Goal: Information Seeking & Learning: Find specific fact

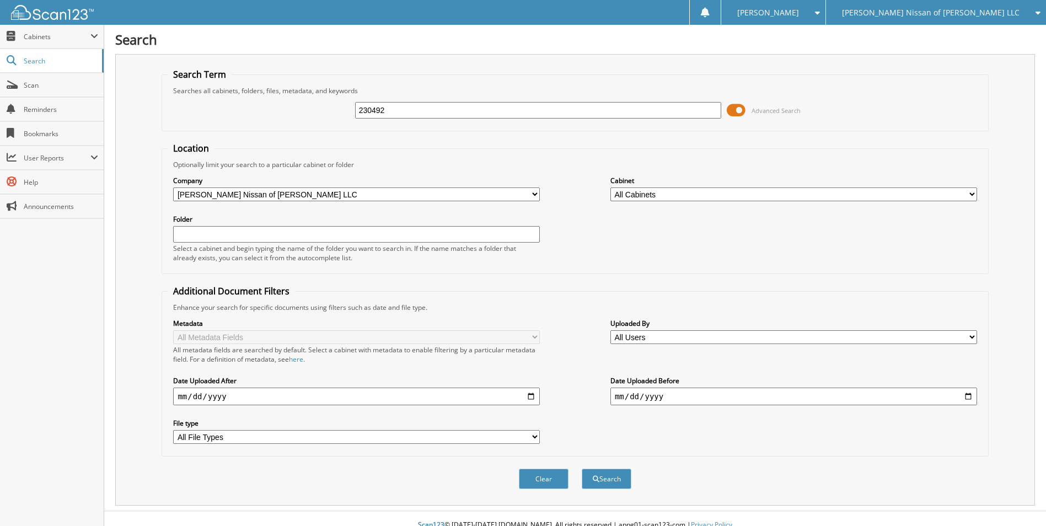
type input "230492"
click at [582, 469] on button "Search" at bounding box center [607, 479] width 50 height 20
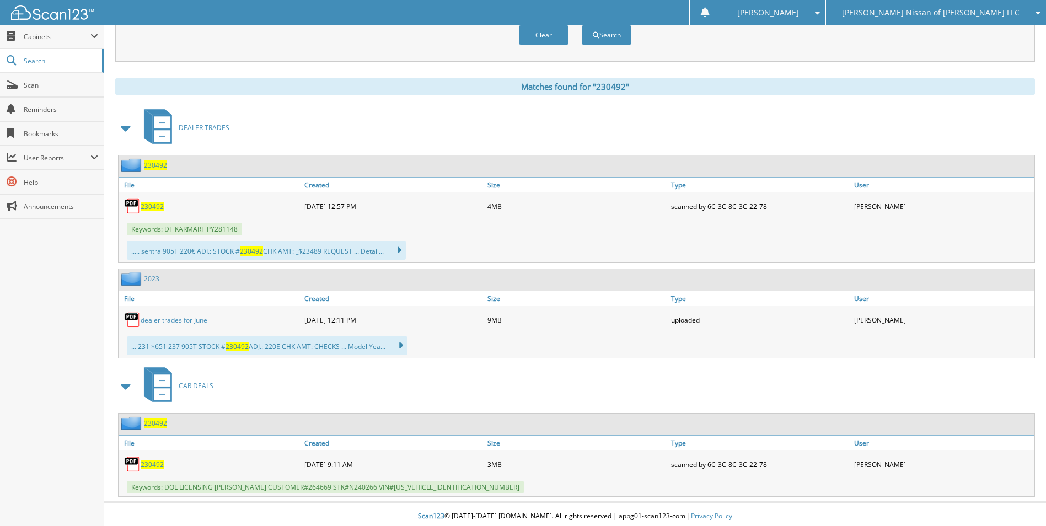
scroll to position [448, 0]
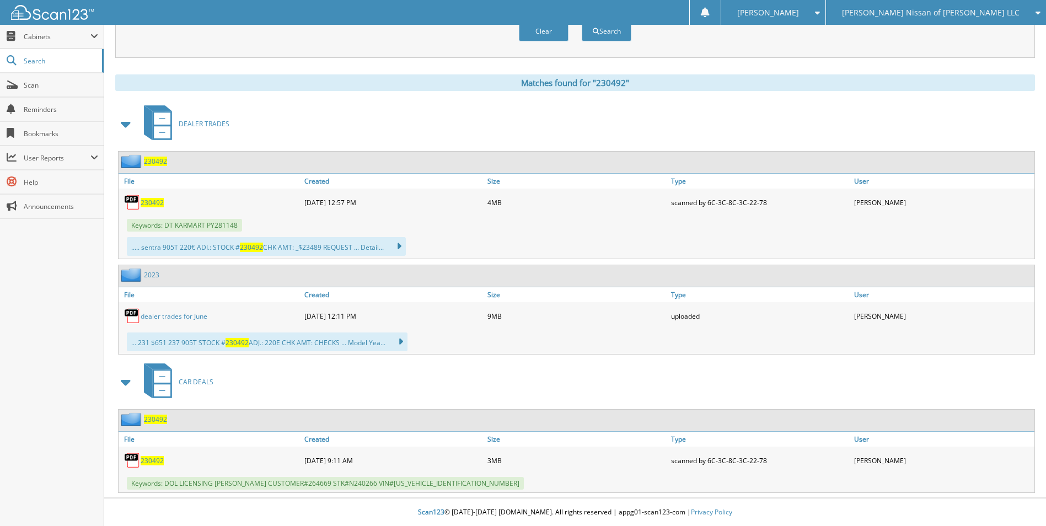
click at [157, 417] on span "230492" at bounding box center [155, 419] width 23 height 9
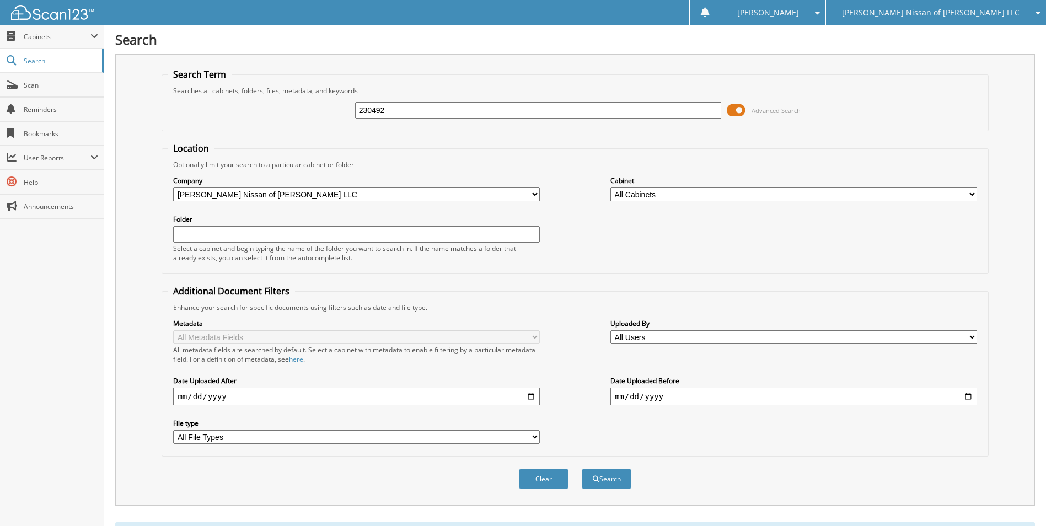
drag, startPoint x: 424, startPoint y: 110, endPoint x: 310, endPoint y: 109, distance: 114.1
click at [310, 109] on div "230492 Advanced Search" at bounding box center [575, 110] width 814 height 30
type input "230692"
click at [582, 469] on button "Search" at bounding box center [607, 479] width 50 height 20
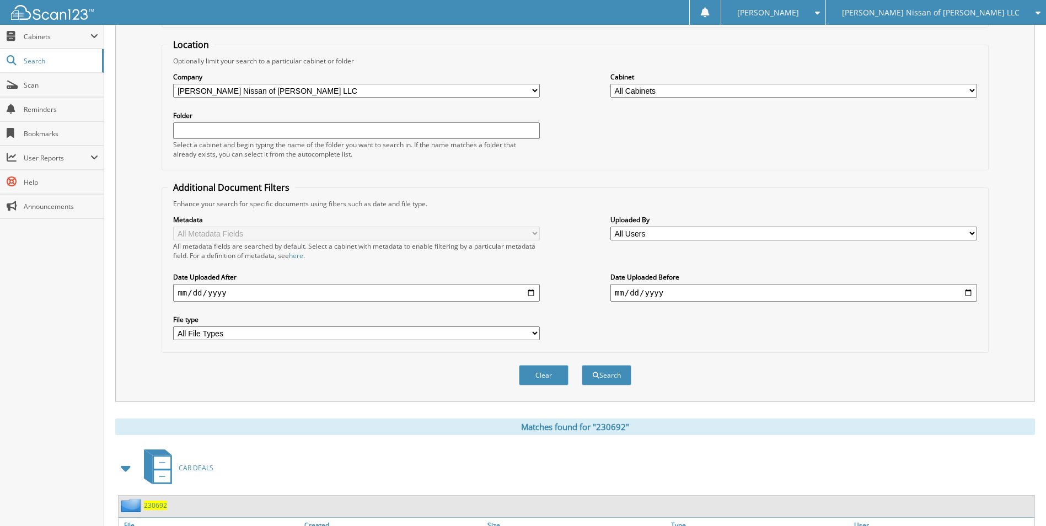
scroll to position [236, 0]
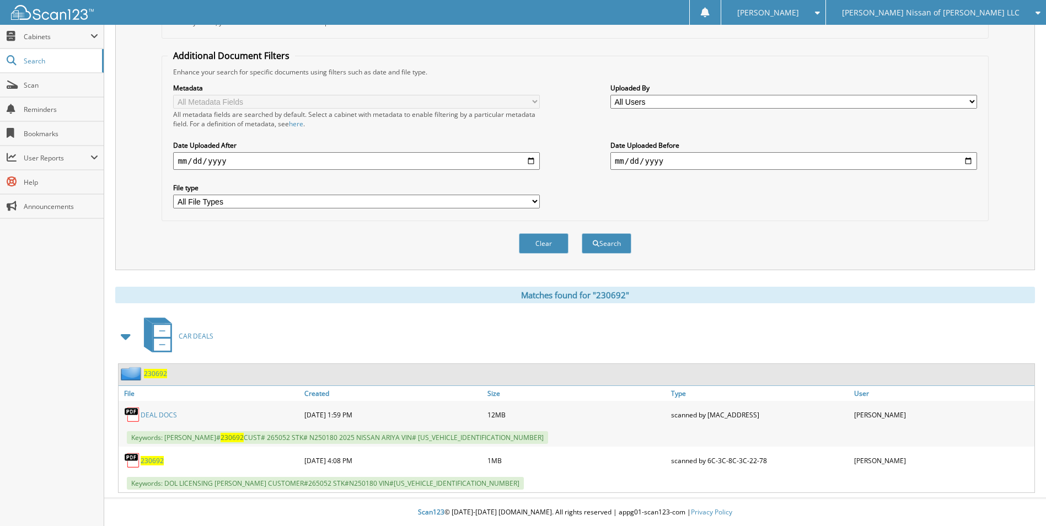
click at [165, 412] on link "DEAL DOCS" at bounding box center [159, 414] width 36 height 9
click at [153, 372] on span "230692" at bounding box center [155, 373] width 23 height 9
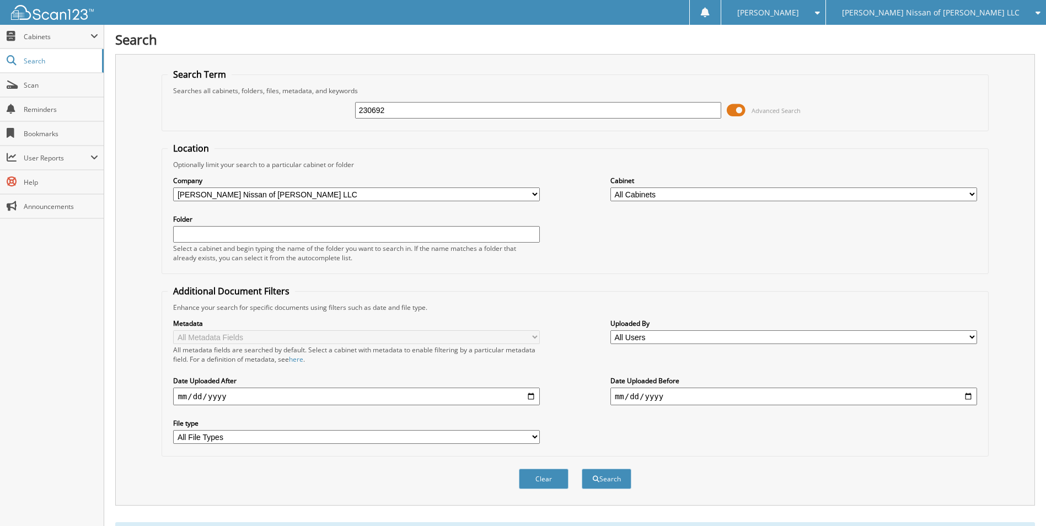
drag, startPoint x: 421, startPoint y: 108, endPoint x: 273, endPoint y: 108, distance: 147.8
click at [273, 107] on div "230692 Advanced Search" at bounding box center [575, 110] width 814 height 30
type input "231119"
click at [582, 469] on button "Search" at bounding box center [607, 479] width 50 height 20
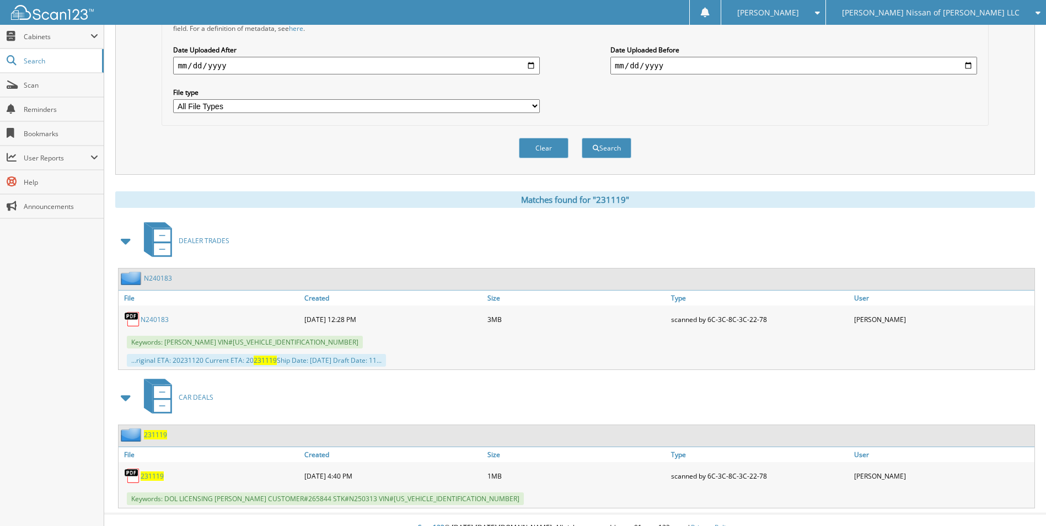
scroll to position [347, 0]
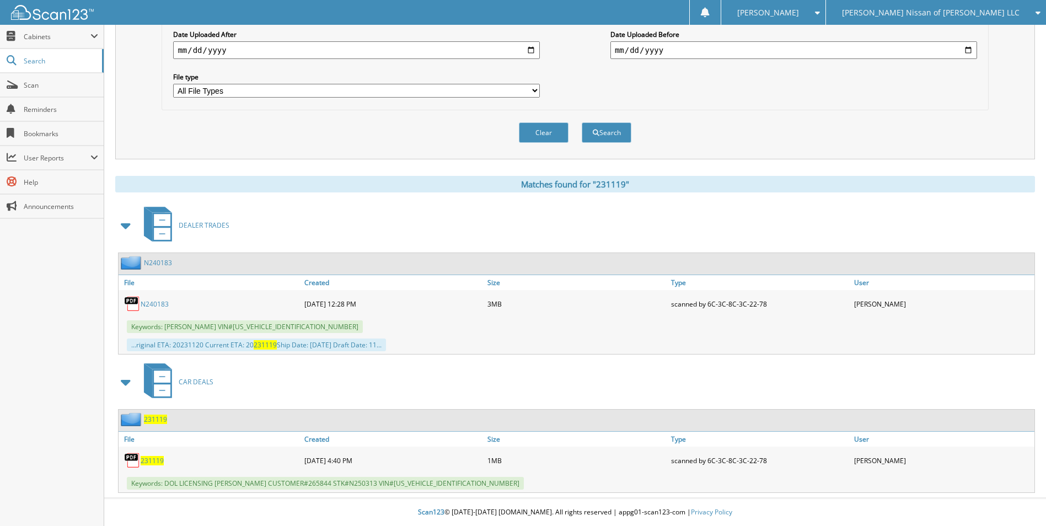
click at [160, 418] on span "231119" at bounding box center [155, 419] width 23 height 9
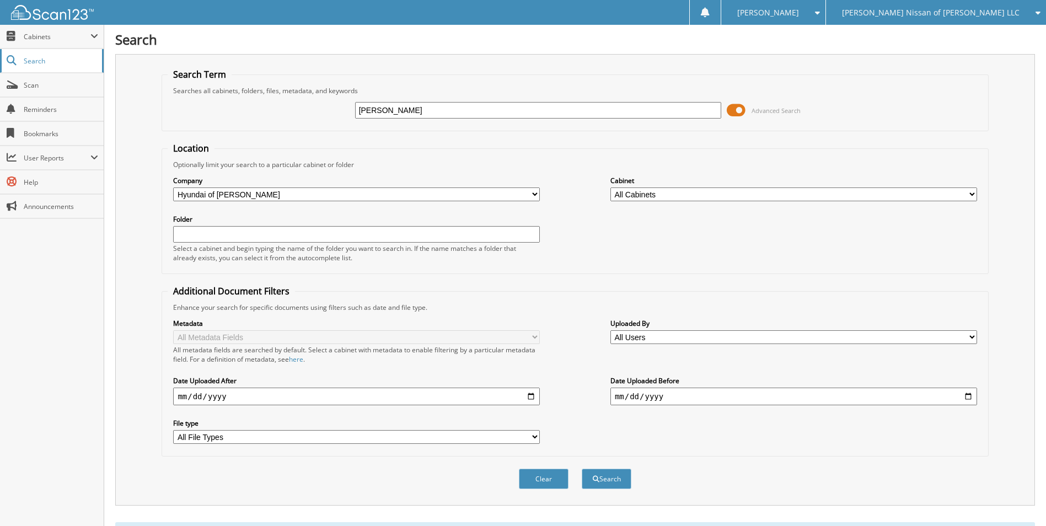
click at [35, 61] on span "Search" at bounding box center [60, 60] width 73 height 9
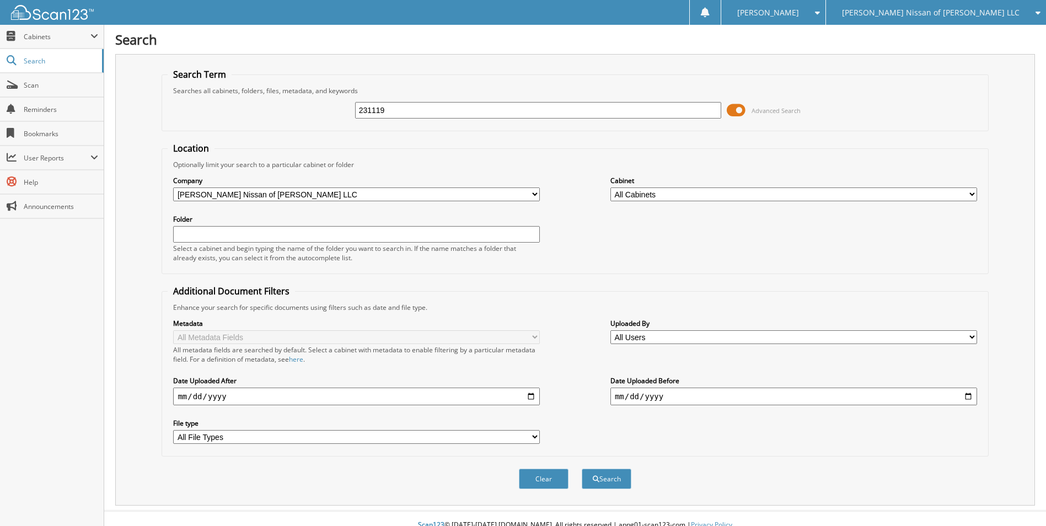
type input "231119"
click at [582, 469] on button "Search" at bounding box center [607, 479] width 50 height 20
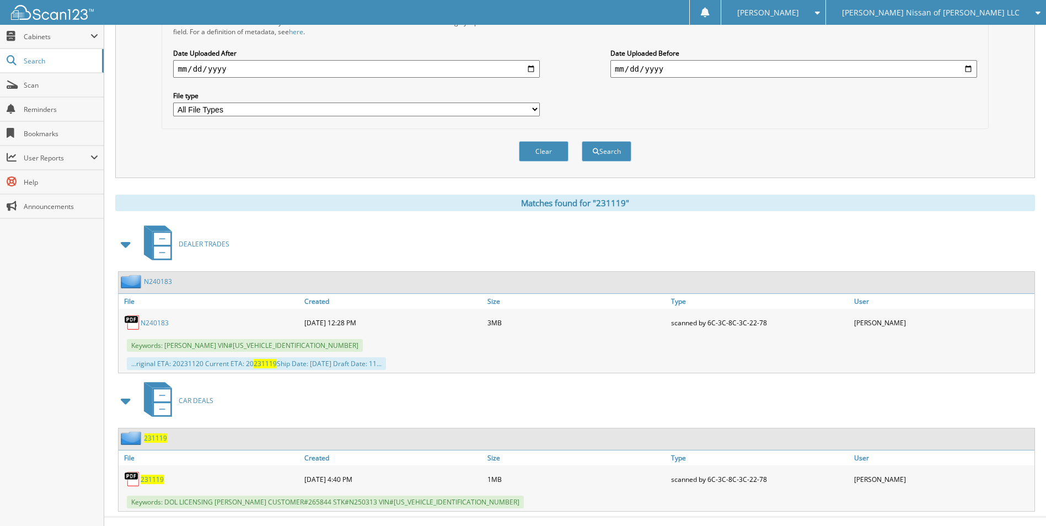
scroll to position [347, 0]
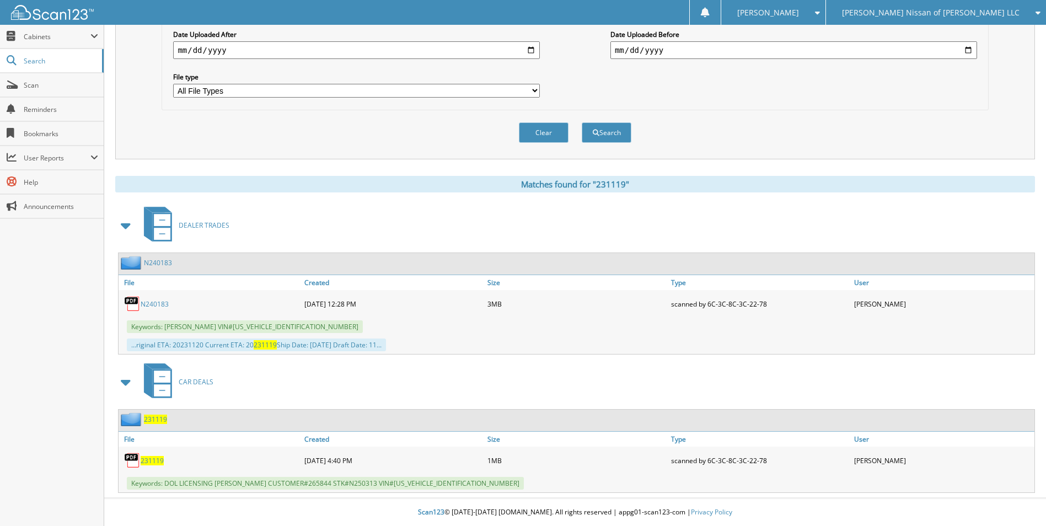
click at [162, 419] on span "231119" at bounding box center [155, 419] width 23 height 9
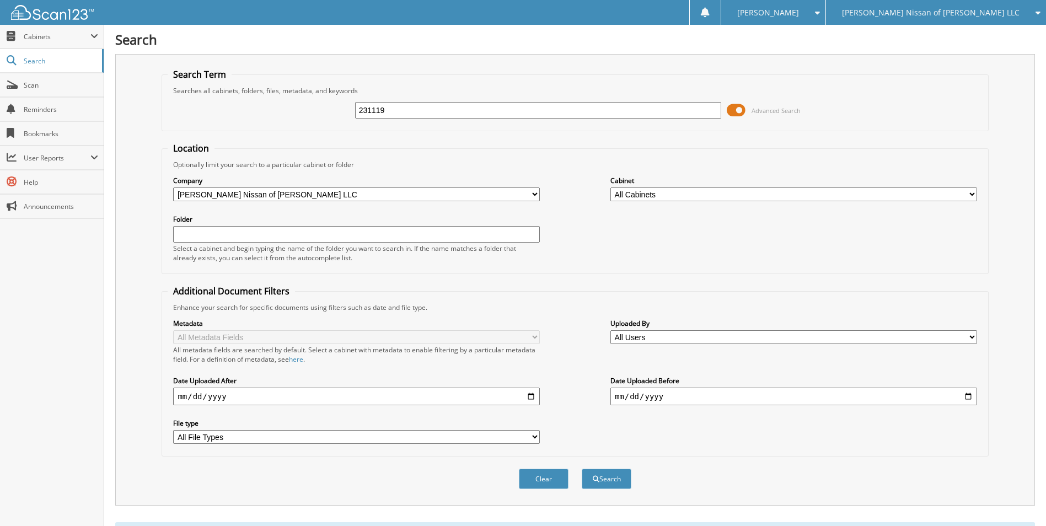
click at [973, 9] on span "[PERSON_NAME] Nissan of [PERSON_NAME] LLC" at bounding box center [931, 12] width 178 height 7
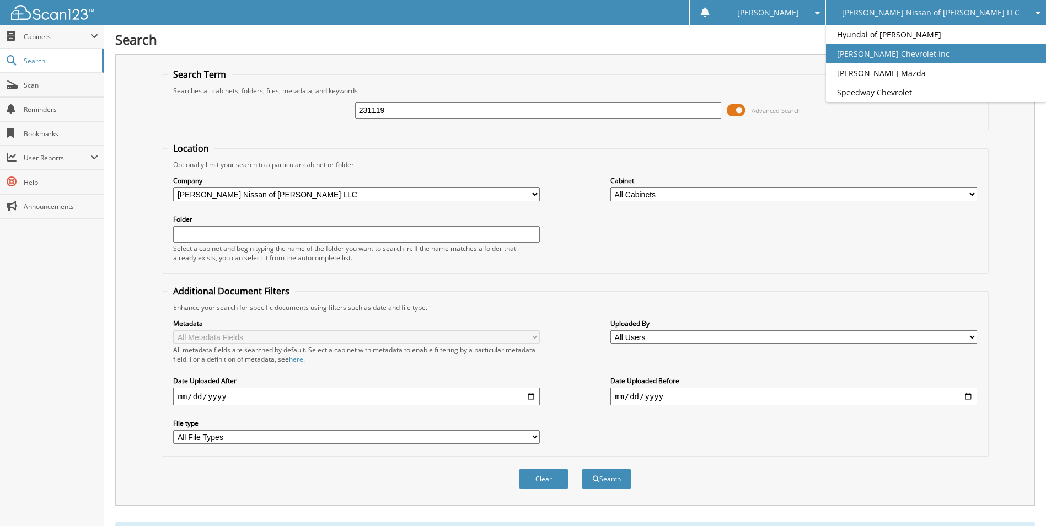
click at [947, 53] on link "[PERSON_NAME] Chevrolet Inc" at bounding box center [936, 53] width 220 height 19
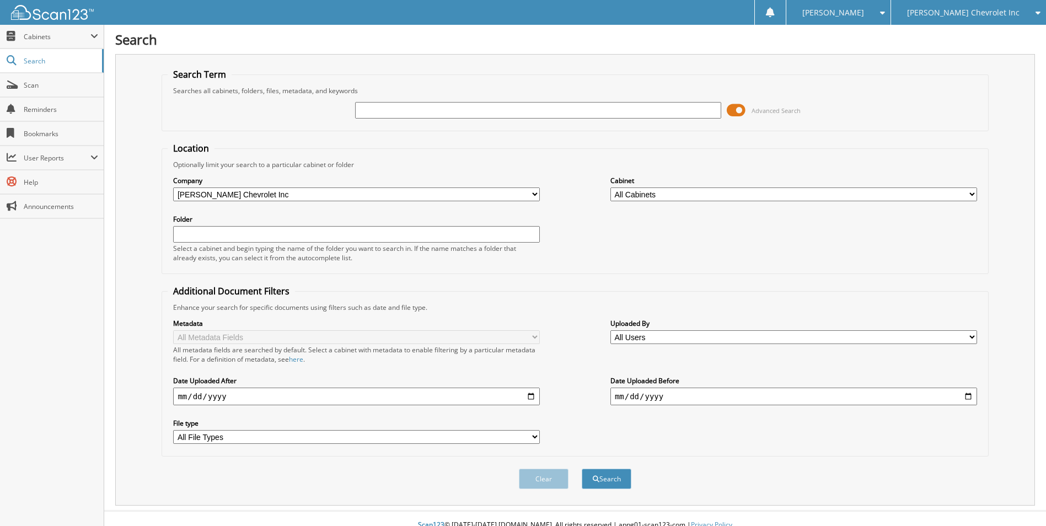
click at [377, 108] on input "text" at bounding box center [538, 110] width 367 height 17
type input "261779"
click at [582, 469] on button "Search" at bounding box center [607, 479] width 50 height 20
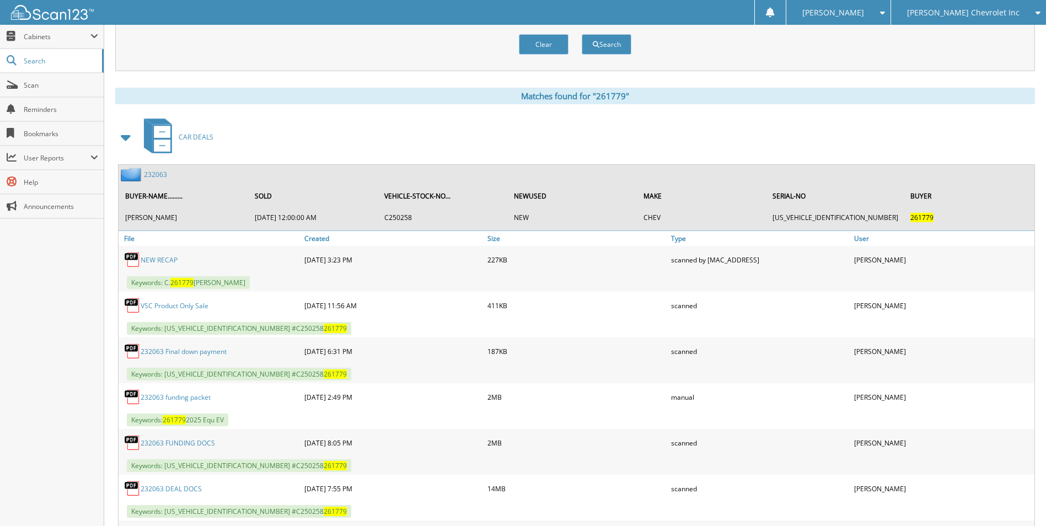
scroll to position [441, 0]
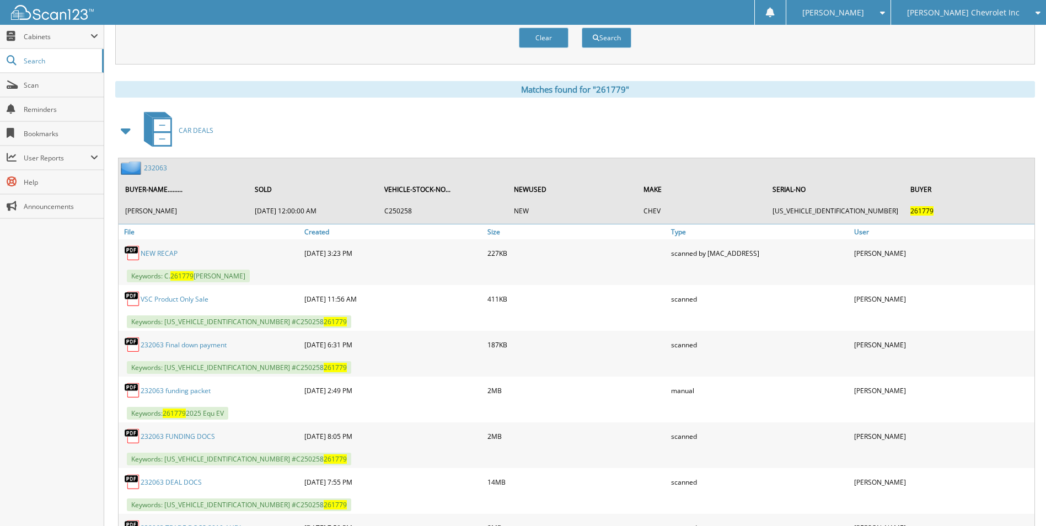
click at [157, 252] on link "NEW RECAP" at bounding box center [159, 253] width 37 height 9
click at [156, 296] on link "VSC Product Only Sale" at bounding box center [175, 298] width 68 height 9
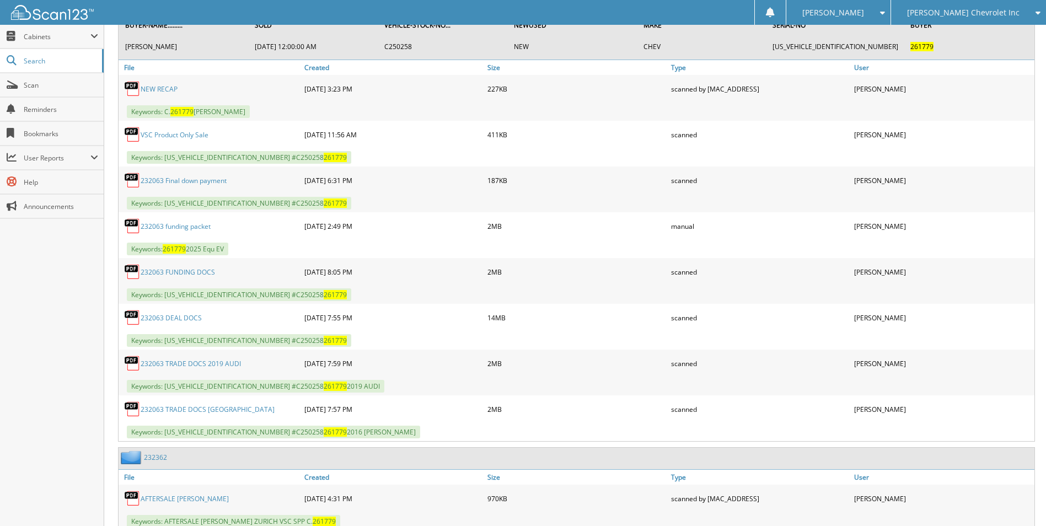
scroll to position [607, 0]
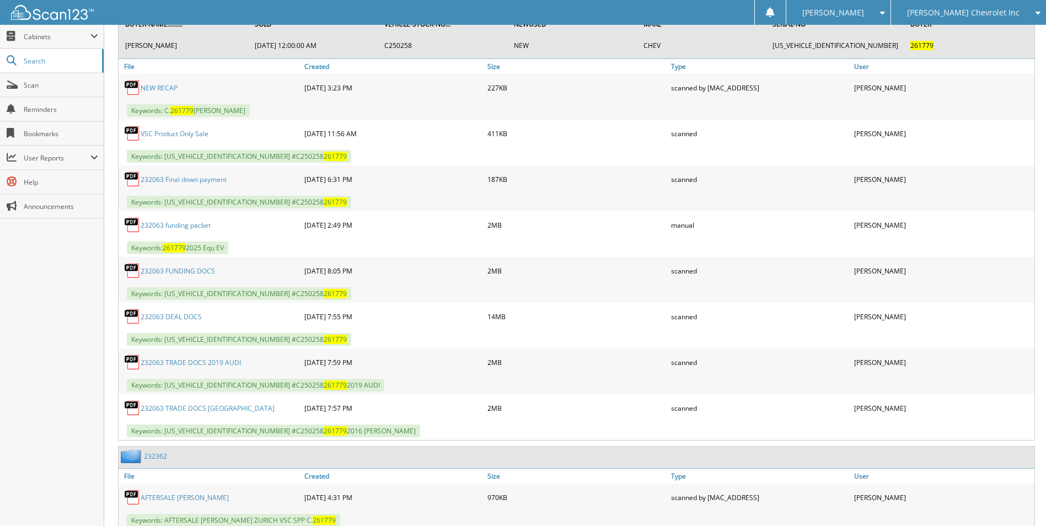
click at [176, 315] on link "232063 DEAL DOCS" at bounding box center [171, 316] width 61 height 9
click at [154, 90] on link "NEW RECAP" at bounding box center [159, 87] width 37 height 9
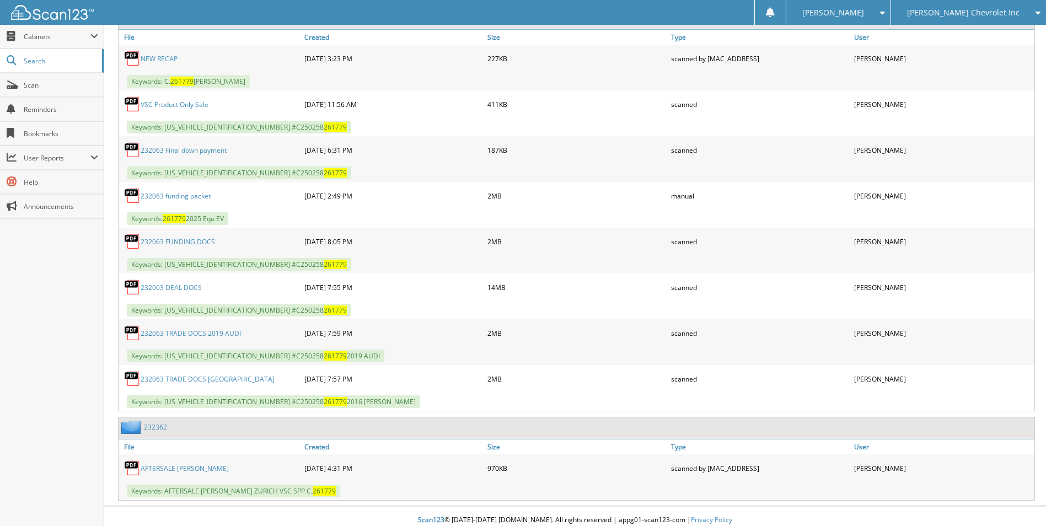
scroll to position [644, 0]
